Goal: Obtain resource: Download file/media

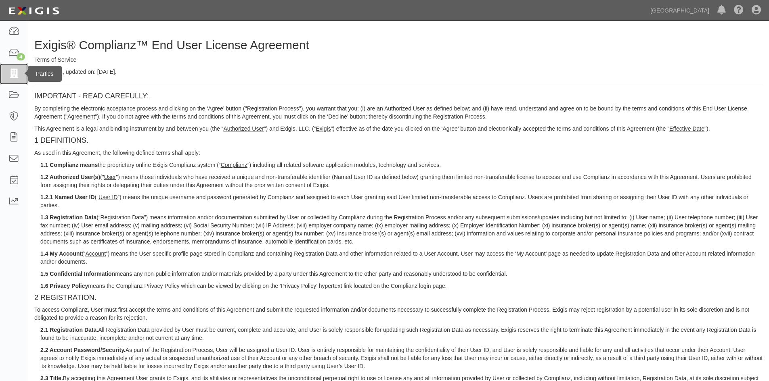
click at [14, 72] on icon at bounding box center [13, 73] width 11 height 9
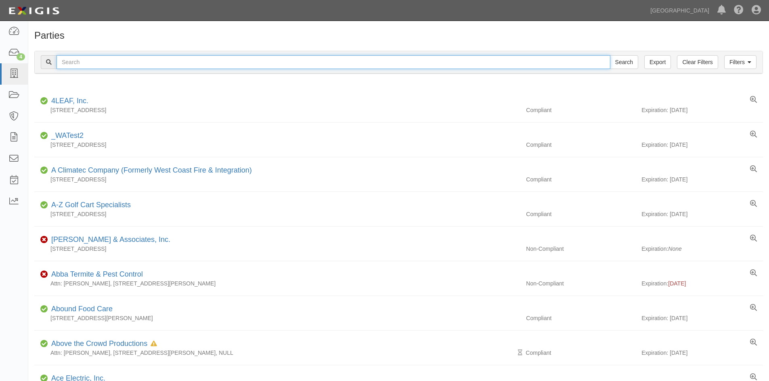
click at [90, 68] on input "text" at bounding box center [334, 62] width 554 height 14
type input "fencecorp"
click at [610, 55] on input "Search" at bounding box center [624, 62] width 28 height 14
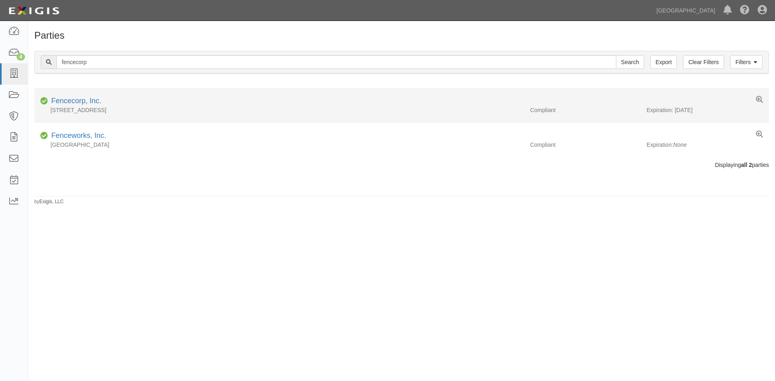
click at [86, 105] on div "Fencecorp, Inc." at bounding box center [74, 101] width 53 height 10
click at [86, 102] on link "Fencecorp, Inc." at bounding box center [76, 101] width 50 height 8
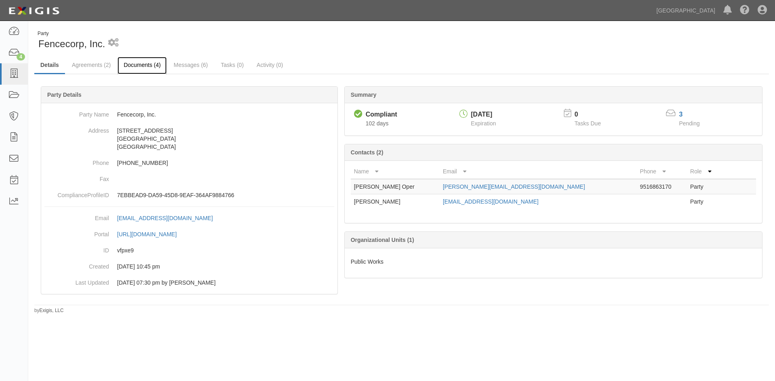
click at [149, 65] on link "Documents (4)" at bounding box center [141, 65] width 49 height 17
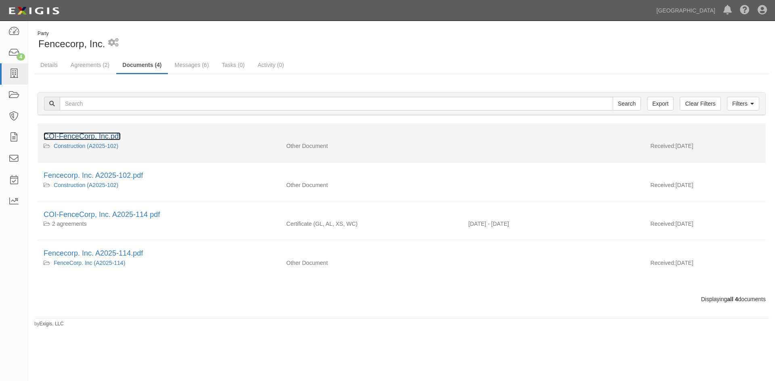
click at [100, 139] on link "COI-FenceCorp, Inc.pdf" at bounding box center [82, 136] width 77 height 8
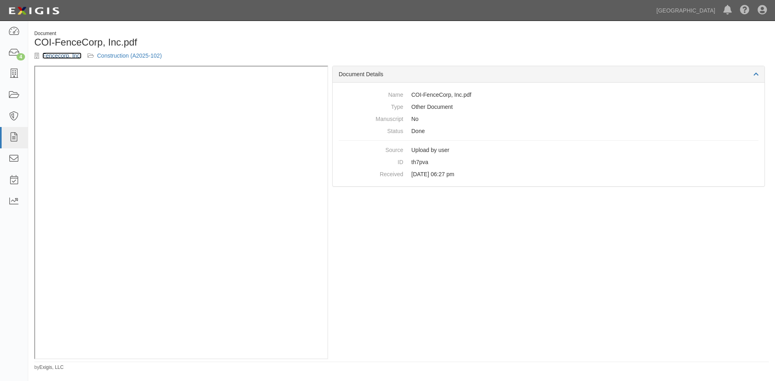
click at [67, 57] on link "Fencecorp, Inc." at bounding box center [61, 55] width 39 height 6
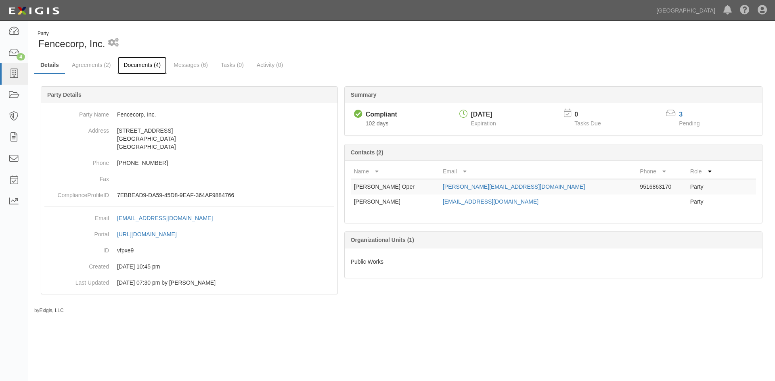
click at [131, 72] on link "Documents (4)" at bounding box center [141, 65] width 49 height 17
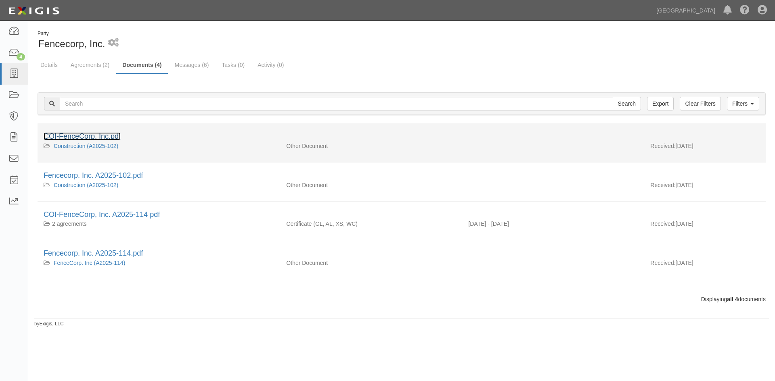
click at [118, 139] on link "COI-FenceCorp, Inc.pdf" at bounding box center [82, 136] width 77 height 8
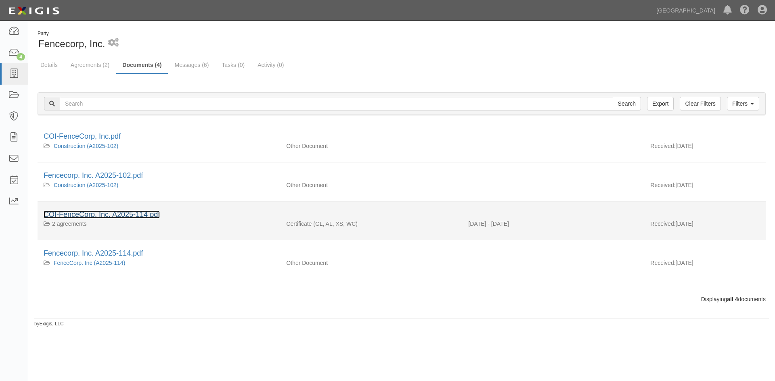
click at [111, 213] on link "COI-FenceCorp, Inc. A2025-114 pdf" at bounding box center [102, 215] width 116 height 8
